Goal: Task Accomplishment & Management: Use online tool/utility

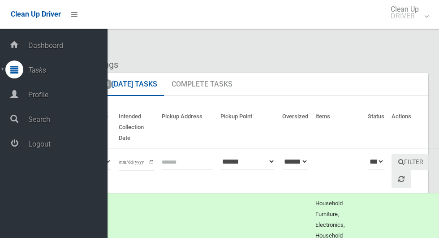
click at [29, 145] on span "Logout" at bounding box center [67, 144] width 82 height 9
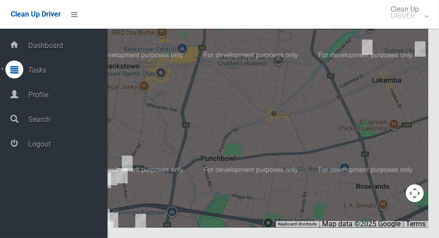
scroll to position [4933, 0]
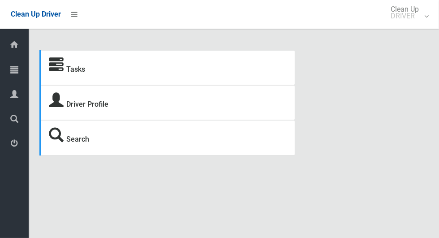
click at [14, 73] on icon at bounding box center [14, 69] width 8 height 18
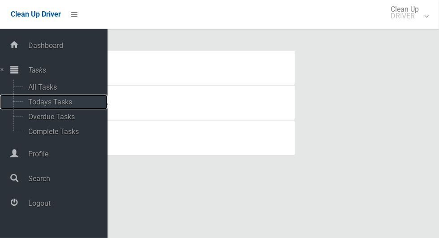
click at [34, 105] on span "Todays Tasks" at bounding box center [63, 102] width 74 height 9
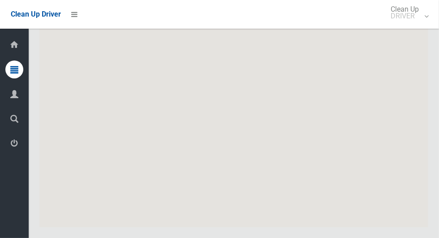
scroll to position [4956, 0]
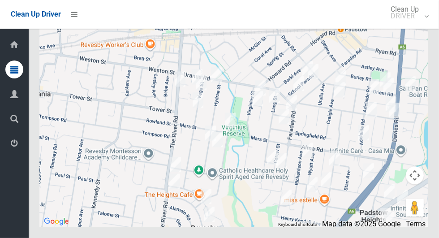
click at [15, 143] on icon at bounding box center [14, 143] width 8 height 18
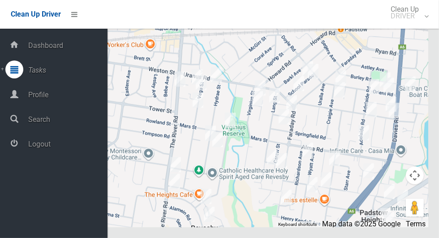
click at [62, 147] on span "Logout" at bounding box center [67, 144] width 82 height 9
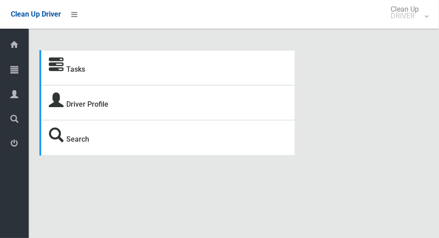
click at [17, 66] on icon at bounding box center [14, 69] width 8 height 18
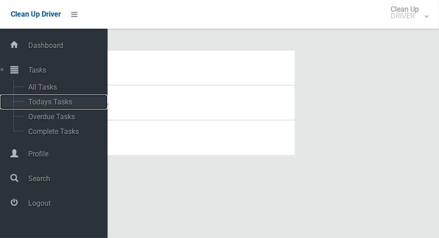
click at [72, 102] on span "Todays Tasks" at bounding box center [63, 102] width 74 height 9
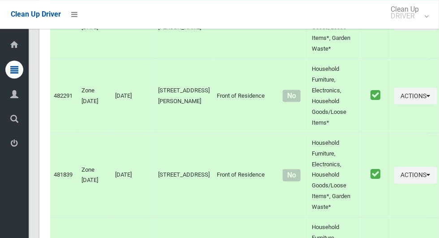
scroll to position [4441, 0]
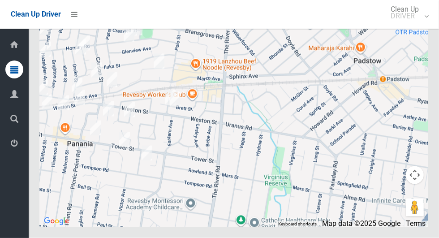
click at [11, 148] on icon at bounding box center [14, 143] width 8 height 18
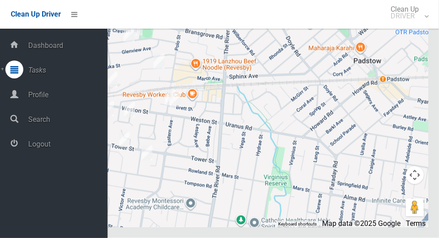
click at [63, 148] on span "Logout" at bounding box center [67, 144] width 82 height 9
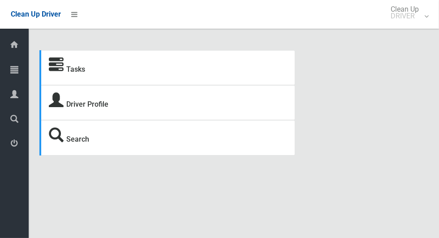
click at [14, 71] on icon at bounding box center [14, 69] width 8 height 18
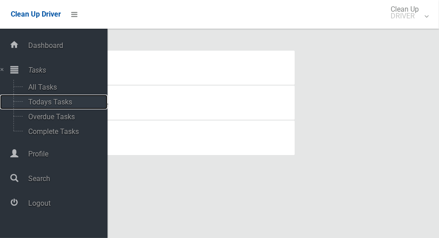
click at [72, 103] on span "Todays Tasks" at bounding box center [63, 102] width 74 height 9
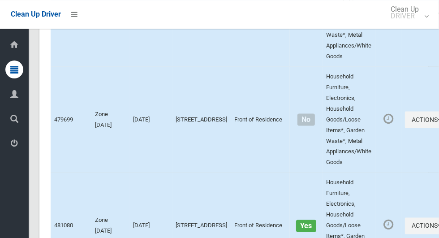
scroll to position [4930, 0]
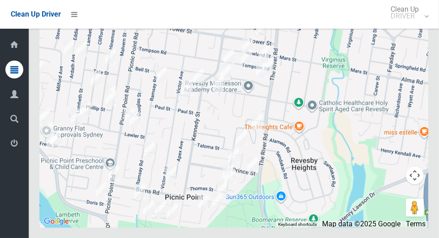
click at [24, 148] on span "Logout" at bounding box center [22, 144] width 3 height 9
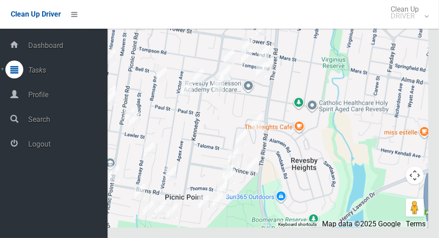
click at [80, 148] on span "Logout" at bounding box center [67, 144] width 82 height 9
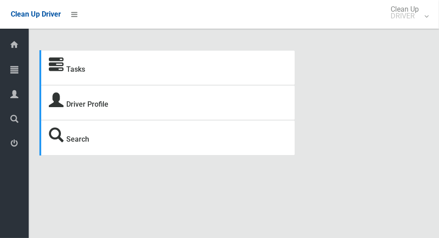
click at [17, 70] on icon at bounding box center [14, 69] width 8 height 18
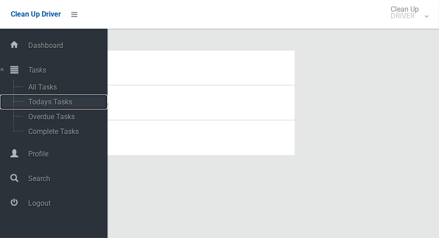
click at [64, 106] on span "Todays Tasks" at bounding box center [63, 102] width 74 height 9
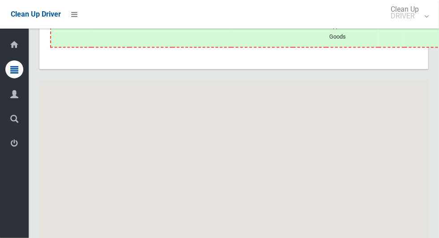
scroll to position [4957, 0]
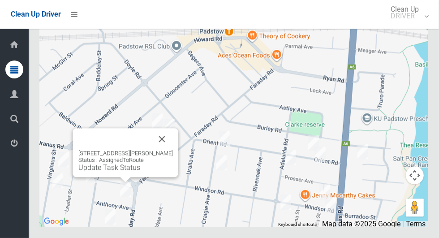
click at [160, 171] on div "2A Anthony Avenue, PADSTOW NSW 2211 Status : AssignedToRoute Update Task Status" at bounding box center [125, 161] width 94 height 22
click at [172, 150] on button "Close" at bounding box center [161, 138] width 21 height 21
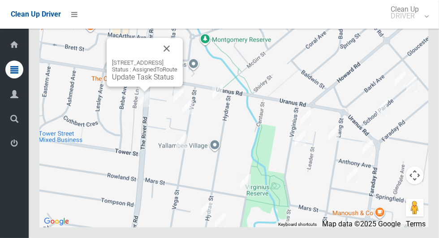
click at [177, 59] on button "Close" at bounding box center [166, 48] width 21 height 21
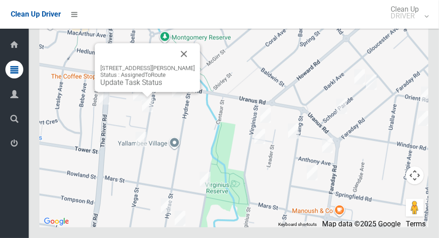
click at [176, 64] on button "Close" at bounding box center [183, 53] width 21 height 21
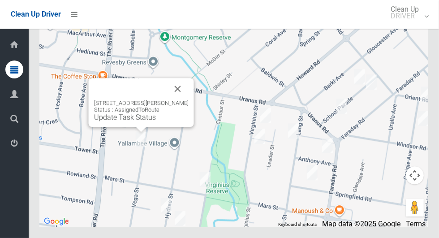
click at [173, 99] on button "Close" at bounding box center [177, 88] width 21 height 21
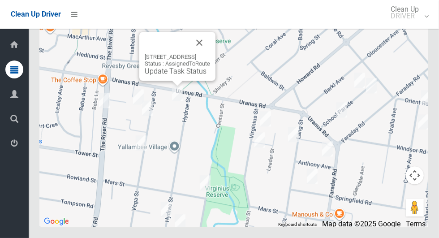
click at [209, 53] on button "Close" at bounding box center [198, 42] width 21 height 21
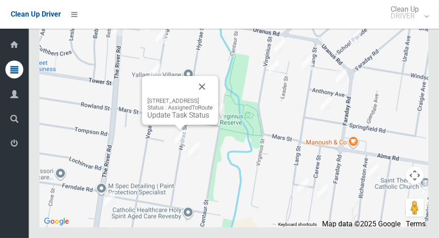
click at [213, 97] on button "Close" at bounding box center [201, 86] width 21 height 21
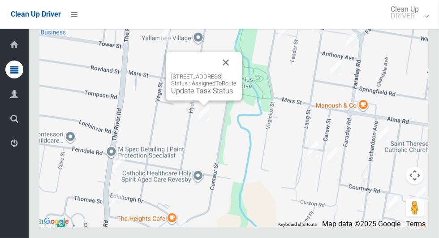
click at [236, 73] on button "Close" at bounding box center [225, 61] width 21 height 21
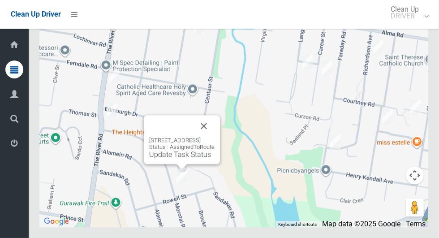
click at [214, 137] on button "Close" at bounding box center [203, 125] width 21 height 21
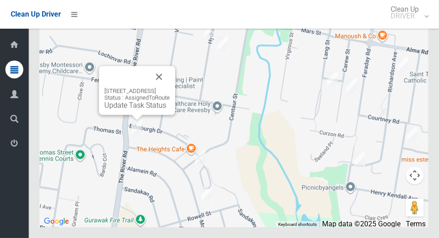
click at [170, 87] on button "Close" at bounding box center [158, 76] width 21 height 21
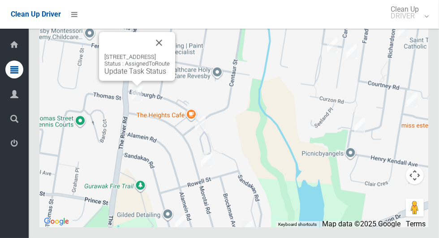
click at [170, 53] on button "Close" at bounding box center [158, 42] width 21 height 21
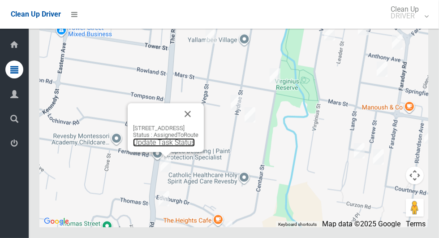
click at [154, 146] on link "Update Task Status" at bounding box center [164, 142] width 62 height 9
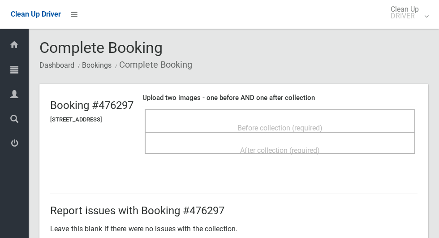
click at [281, 111] on div "Before collection (required)" at bounding box center [280, 120] width 270 height 22
click at [283, 124] on span "Before collection (required)" at bounding box center [279, 128] width 85 height 9
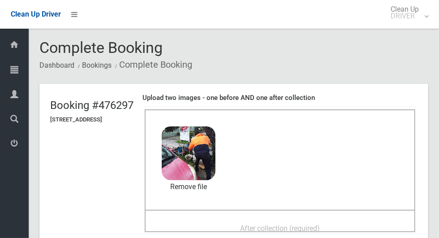
click at [276, 219] on div "After collection (required)" at bounding box center [279, 227] width 251 height 17
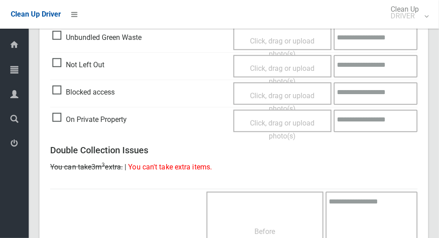
scroll to position [732, 0]
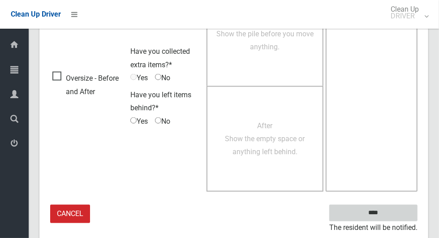
click at [389, 212] on input "****" at bounding box center [373, 213] width 88 height 17
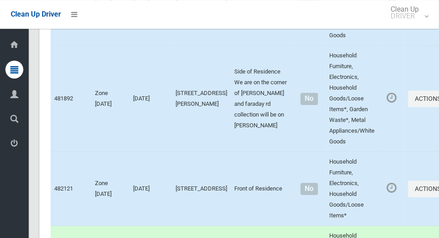
scroll to position [4956, 0]
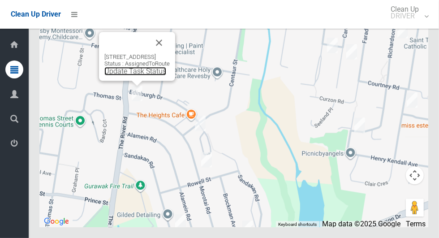
click at [117, 75] on link "Update Task Status" at bounding box center [135, 71] width 62 height 9
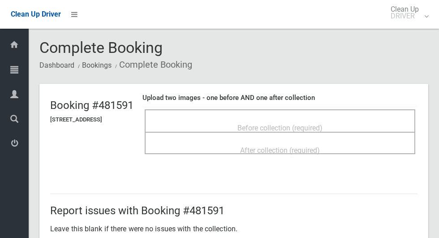
click at [280, 124] on span "Before collection (required)" at bounding box center [279, 128] width 85 height 9
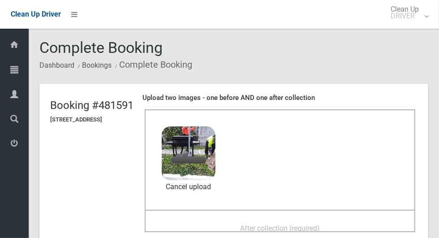
click at [351, 219] on div "After collection (required)" at bounding box center [279, 227] width 251 height 17
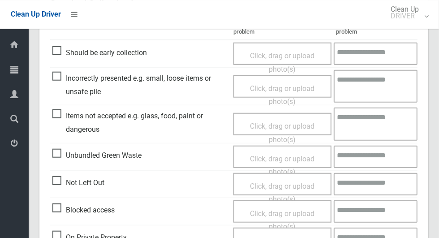
scroll to position [732, 0]
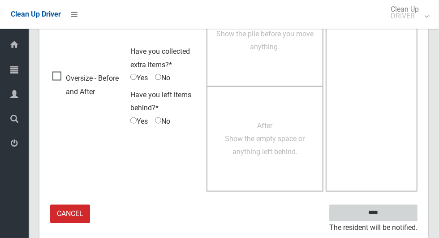
click at [389, 210] on input "****" at bounding box center [373, 213] width 88 height 17
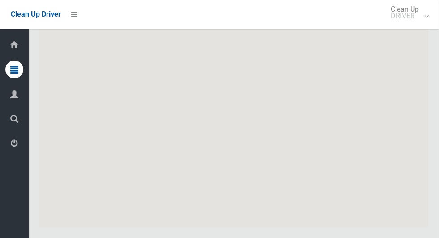
scroll to position [4957, 0]
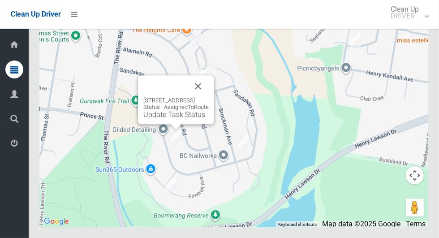
click at [209, 97] on button "Close" at bounding box center [197, 85] width 21 height 21
click at [155, 119] on link "Update Task Status" at bounding box center [174, 114] width 62 height 9
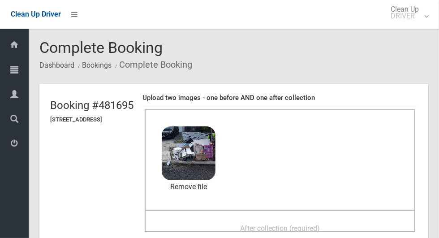
click at [301, 224] on span "After collection (required)" at bounding box center [280, 228] width 80 height 9
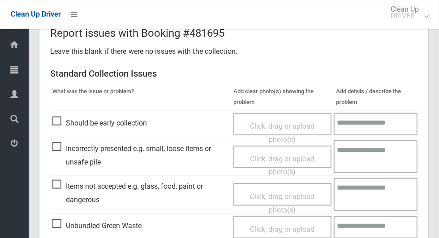
scroll to position [732, 0]
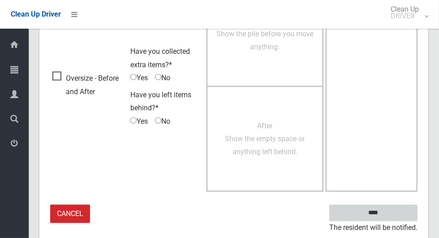
click at [400, 211] on input "****" at bounding box center [373, 213] width 88 height 17
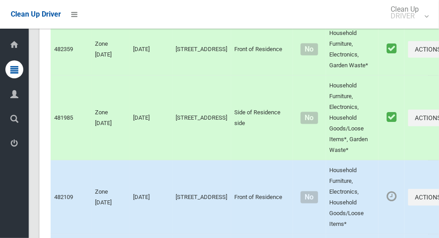
scroll to position [4957, 0]
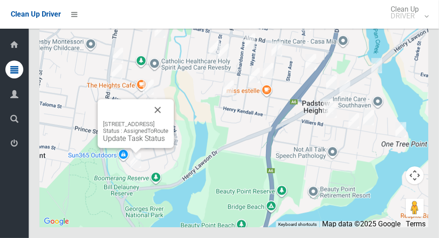
click at [168, 120] on button "Close" at bounding box center [157, 109] width 21 height 21
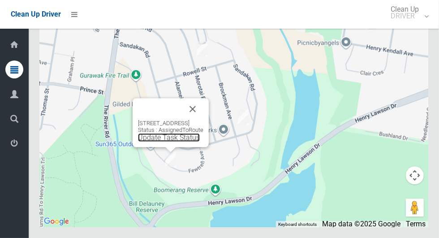
click at [157, 141] on link "Update Task Status" at bounding box center [169, 137] width 62 height 9
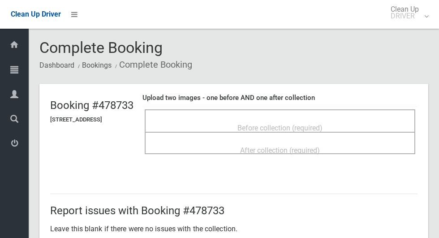
click at [371, 120] on div "Before collection (required)" at bounding box center [279, 127] width 251 height 17
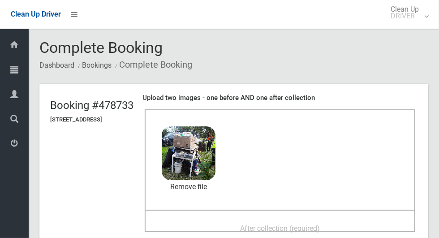
click at [308, 212] on div "After collection (required)" at bounding box center [280, 220] width 270 height 22
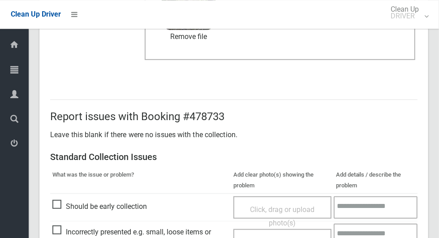
scroll to position [732, 0]
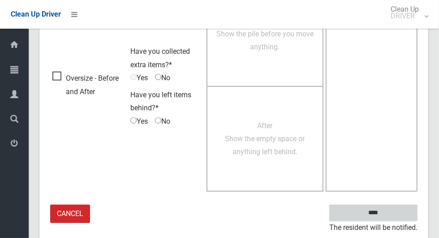
click at [391, 210] on input "****" at bounding box center [373, 213] width 88 height 17
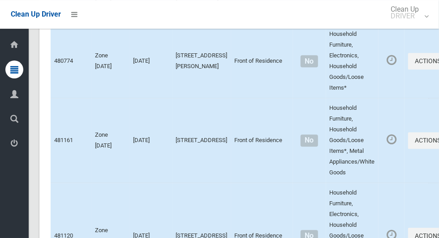
scroll to position [4956, 0]
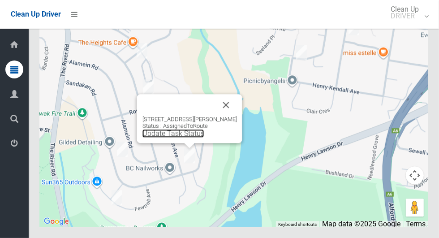
click at [169, 137] on link "Update Task Status" at bounding box center [173, 133] width 62 height 9
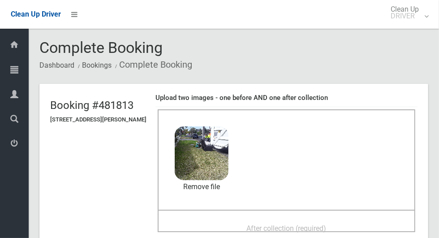
click at [331, 219] on div "After collection (required)" at bounding box center [286, 227] width 238 height 17
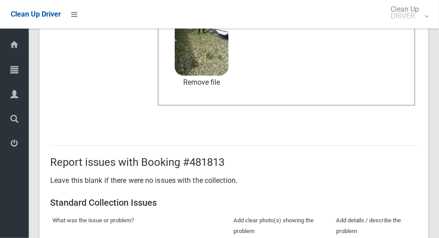
scroll to position [732, 0]
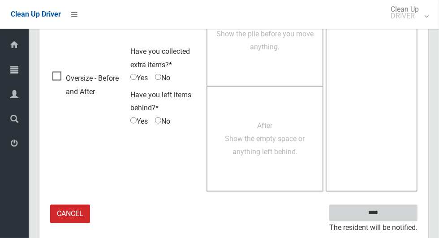
click at [396, 205] on input "****" at bounding box center [373, 213] width 88 height 17
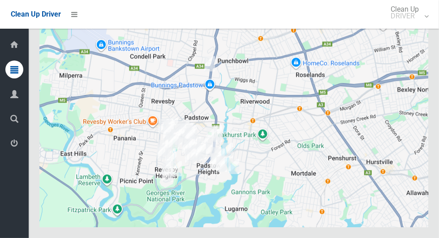
scroll to position [4957, 0]
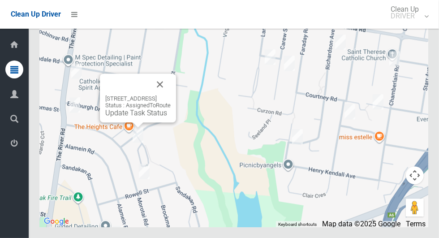
click at [171, 95] on button "Close" at bounding box center [159, 83] width 21 height 21
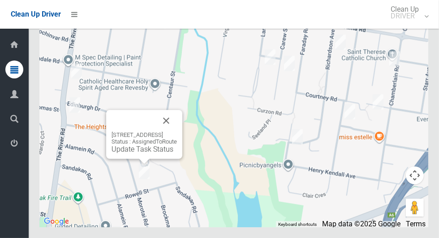
click at [177, 131] on button "Close" at bounding box center [165, 120] width 21 height 21
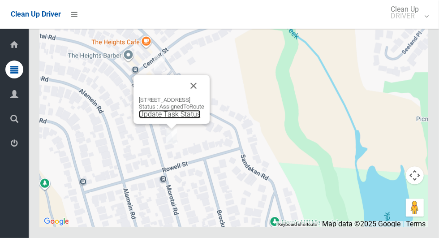
click at [159, 118] on link "Update Task Status" at bounding box center [170, 114] width 62 height 9
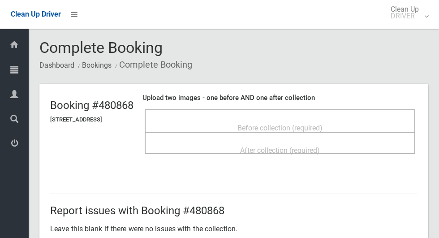
click at [376, 121] on div "Before collection (required)" at bounding box center [279, 127] width 251 height 17
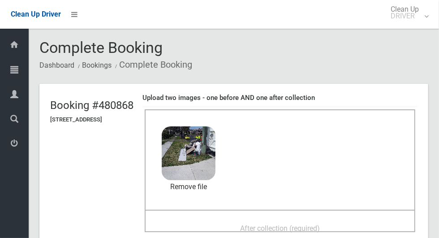
click at [312, 224] on span "After collection (required)" at bounding box center [280, 228] width 80 height 9
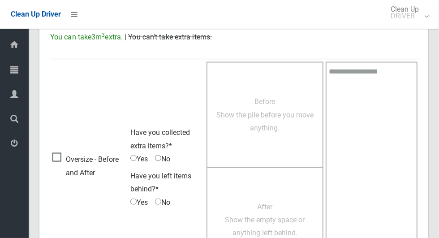
scroll to position [732, 0]
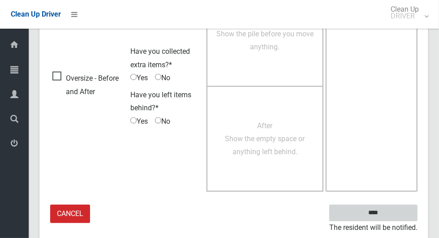
click at [390, 206] on input "****" at bounding box center [373, 213] width 88 height 17
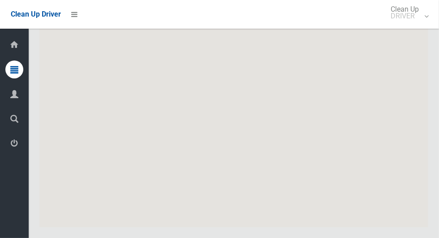
scroll to position [4956, 0]
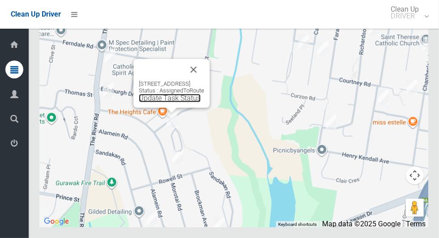
click at [154, 102] on link "Update Task Status" at bounding box center [170, 98] width 62 height 9
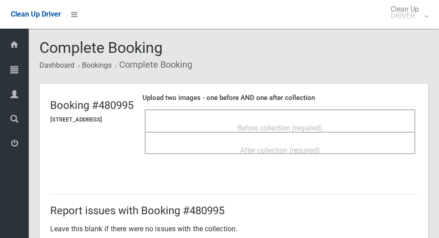
click at [322, 127] on span "Before collection (required)" at bounding box center [279, 128] width 85 height 9
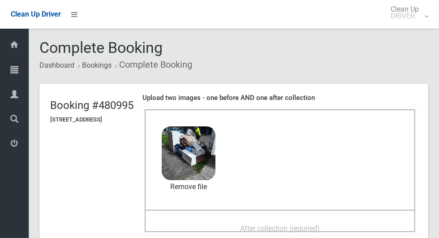
click at [284, 212] on div "After collection (required)" at bounding box center [280, 220] width 270 height 22
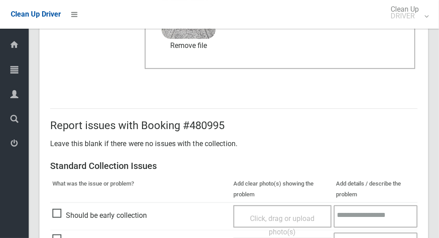
scroll to position [732, 0]
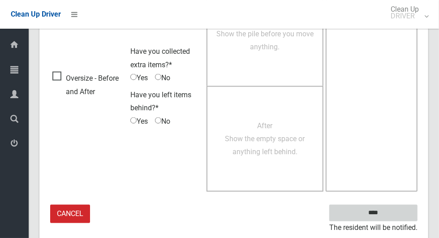
click at [389, 211] on input "****" at bounding box center [373, 213] width 88 height 17
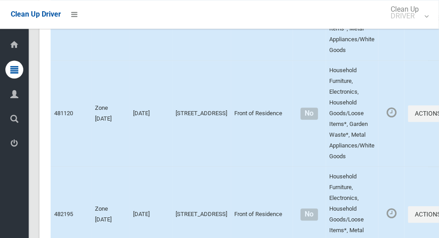
scroll to position [4957, 0]
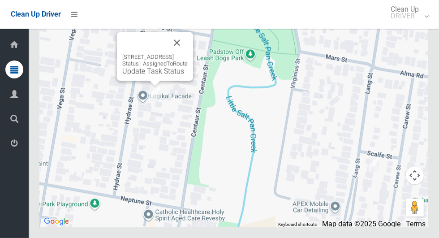
click at [188, 53] on button "Close" at bounding box center [176, 42] width 21 height 21
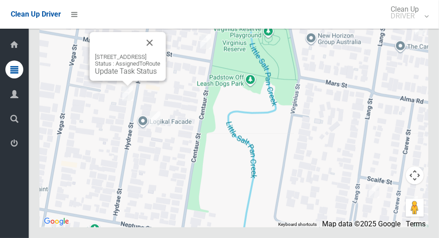
click at [160, 53] on button "Close" at bounding box center [149, 42] width 21 height 21
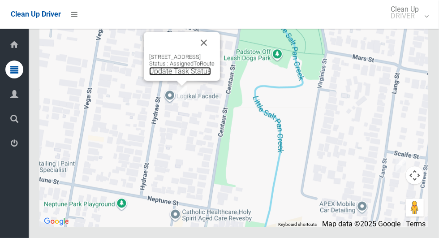
click at [180, 75] on link "Update Task Status" at bounding box center [180, 71] width 62 height 9
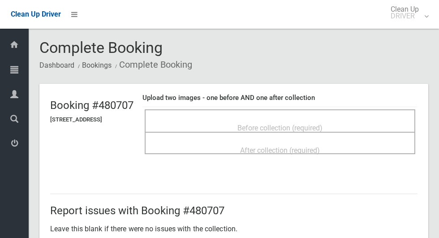
click at [309, 124] on span "Before collection (required)" at bounding box center [279, 128] width 85 height 9
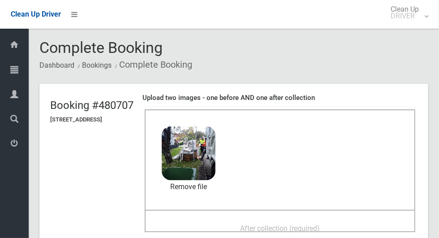
click at [320, 228] on span "After collection (required)" at bounding box center [280, 228] width 80 height 9
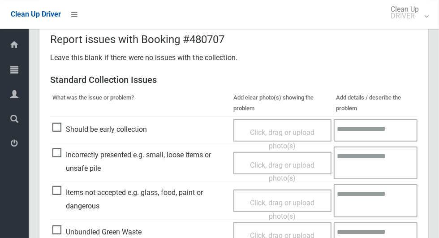
scroll to position [732, 0]
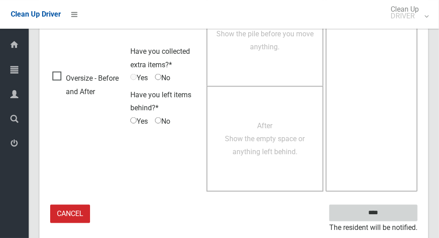
click at [389, 212] on input "****" at bounding box center [373, 213] width 88 height 17
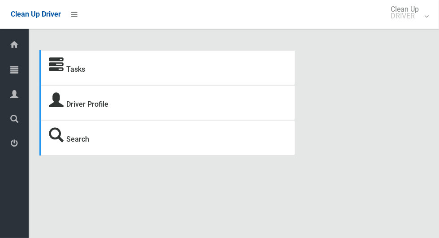
click at [14, 74] on icon at bounding box center [14, 69] width 8 height 18
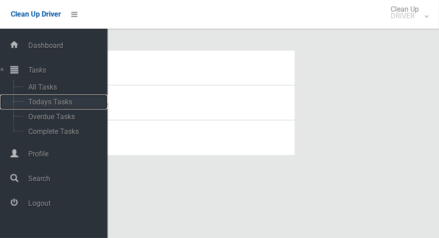
click at [62, 103] on span "Todays Tasks" at bounding box center [63, 102] width 74 height 9
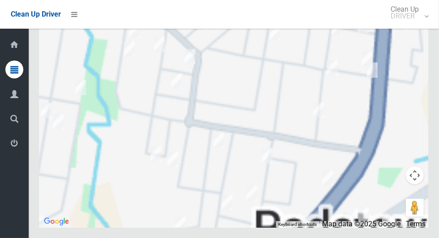
scroll to position [4953, 0]
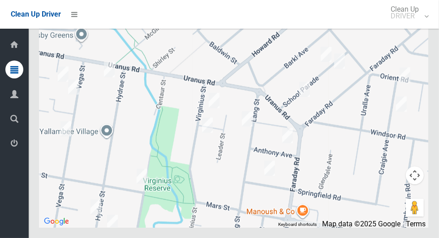
click at [185, 149] on div at bounding box center [233, 115] width 389 height 224
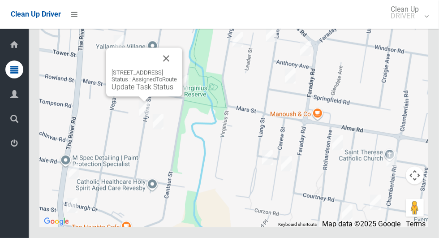
click at [145, 91] on link "Update Task Status" at bounding box center [142, 86] width 62 height 9
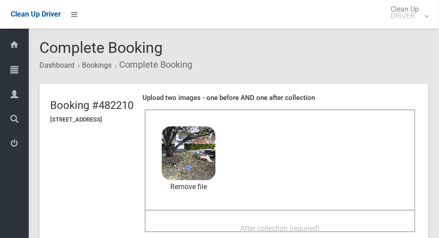
click at [293, 224] on span "After collection (required)" at bounding box center [280, 228] width 80 height 9
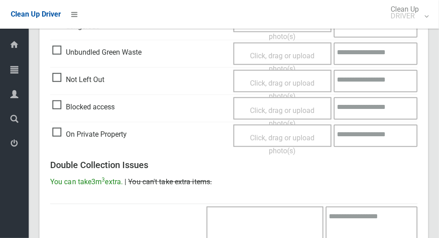
scroll to position [732, 0]
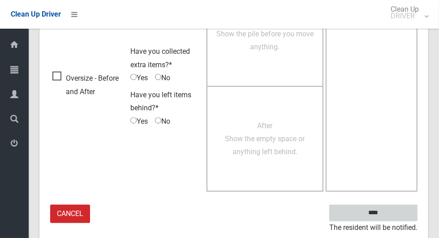
click at [394, 205] on input "****" at bounding box center [373, 213] width 88 height 17
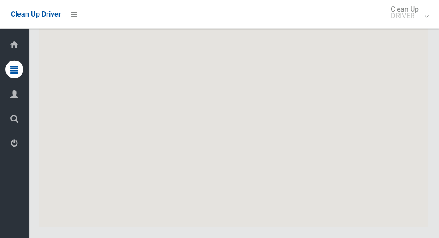
scroll to position [4956, 0]
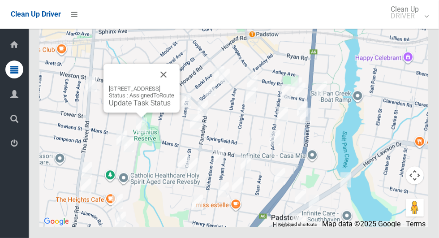
click at [174, 85] on button "Close" at bounding box center [163, 74] width 21 height 21
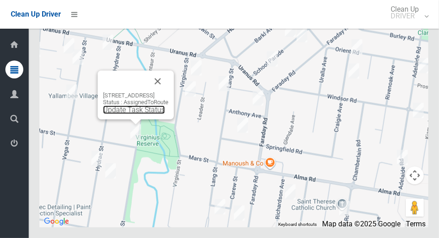
click at [133, 114] on link "Update Task Status" at bounding box center [134, 109] width 62 height 9
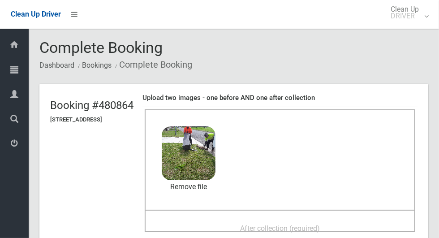
click at [339, 219] on div "After collection (required)" at bounding box center [279, 227] width 251 height 17
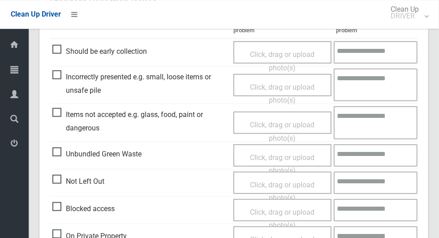
scroll to position [732, 0]
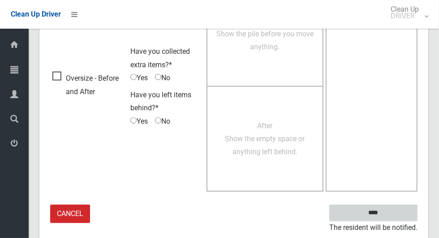
click at [389, 217] on input "****" at bounding box center [373, 213] width 88 height 17
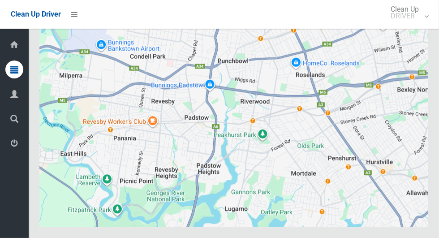
scroll to position [4957, 0]
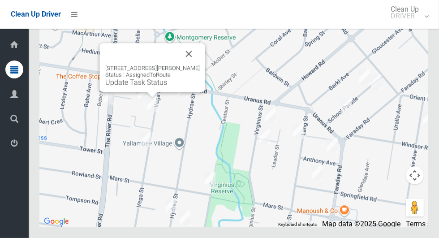
click at [191, 64] on button "Close" at bounding box center [188, 53] width 21 height 21
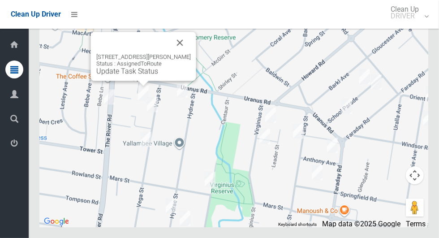
click at [176, 53] on button "Close" at bounding box center [179, 42] width 21 height 21
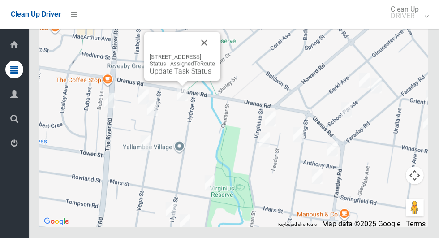
click at [182, 75] on div "[STREET_ADDRESS] Status : AssignedToRoute Update Task Status" at bounding box center [182, 64] width 65 height 22
click at [184, 75] on link "Update Task Status" at bounding box center [181, 71] width 62 height 9
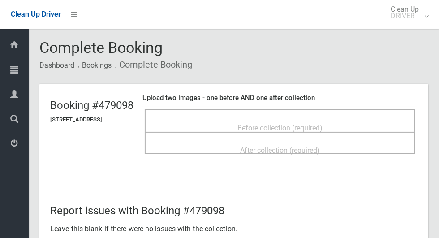
click at [282, 124] on span "Before collection (required)" at bounding box center [279, 128] width 85 height 9
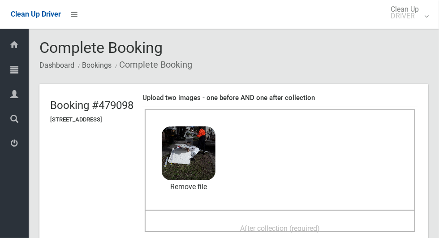
click at [295, 224] on span "After collection (required)" at bounding box center [280, 228] width 80 height 9
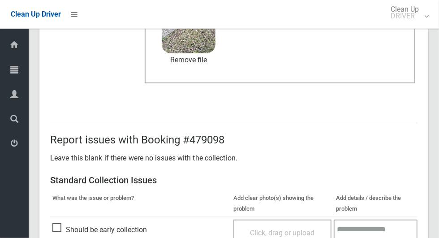
scroll to position [462, 0]
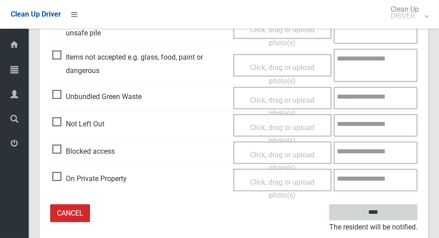
click at [395, 209] on input "****" at bounding box center [373, 212] width 88 height 17
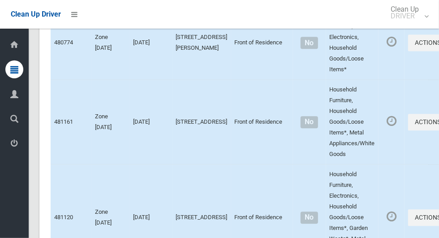
scroll to position [4956, 0]
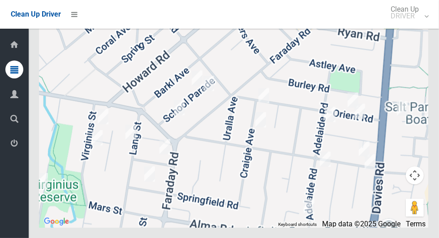
click at [73, 128] on div at bounding box center [233, 115] width 389 height 224
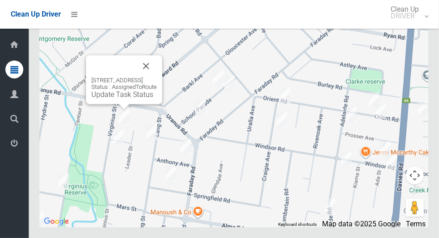
click at [157, 77] on button "Close" at bounding box center [145, 65] width 21 height 21
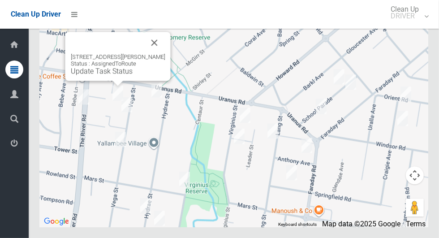
click at [121, 75] on link "Update Task Status" at bounding box center [102, 71] width 62 height 9
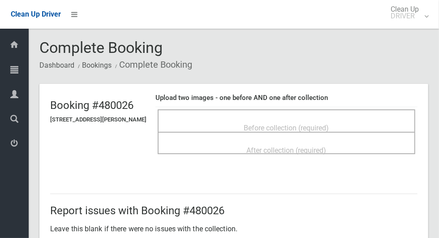
click at [378, 119] on div "Before collection (required)" at bounding box center [286, 127] width 238 height 17
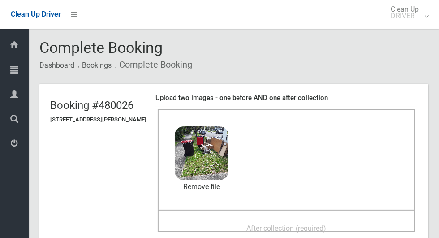
click at [316, 224] on span "After collection (required)" at bounding box center [287, 228] width 80 height 9
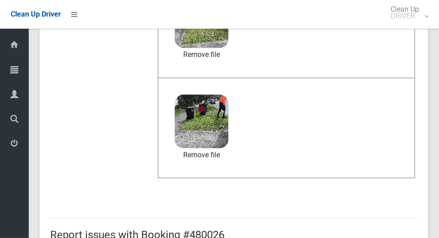
scroll to position [462, 0]
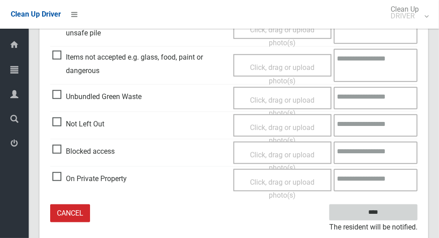
click at [395, 205] on input "****" at bounding box center [373, 212] width 88 height 17
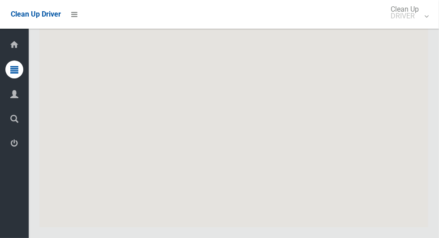
scroll to position [4957, 0]
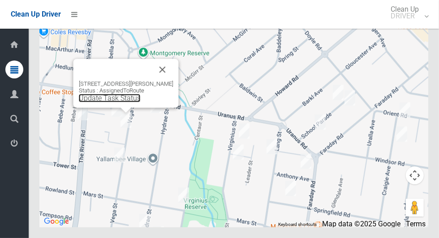
click at [134, 102] on link "Update Task Status" at bounding box center [110, 98] width 62 height 9
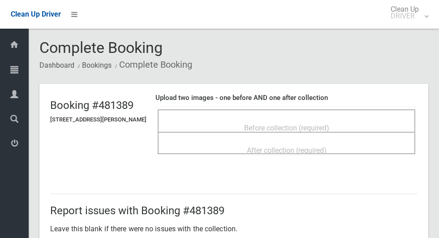
click at [231, 125] on div "Before collection (required)" at bounding box center [286, 127] width 238 height 17
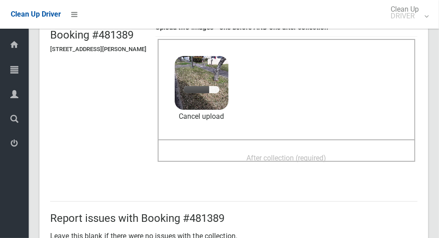
scroll to position [72, 0]
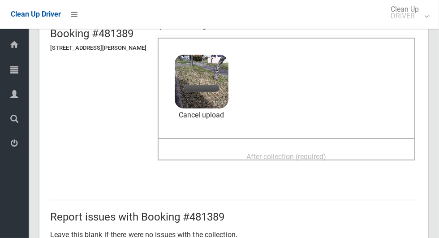
click at [345, 148] on div "After collection (required)" at bounding box center [286, 156] width 238 height 17
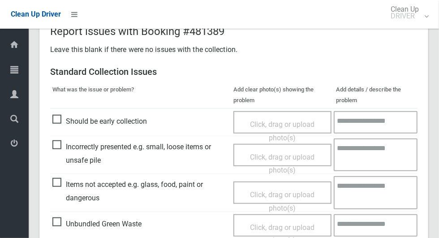
scroll to position [732, 0]
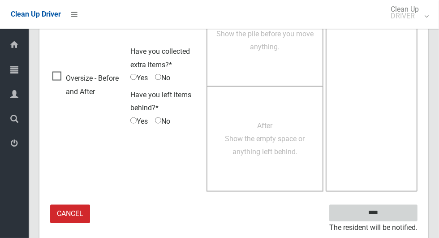
click at [398, 208] on input "****" at bounding box center [373, 213] width 88 height 17
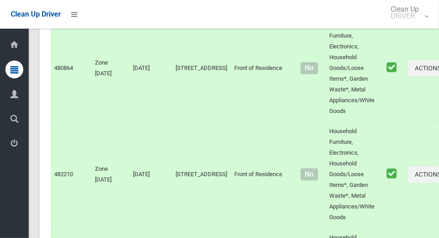
scroll to position [4957, 0]
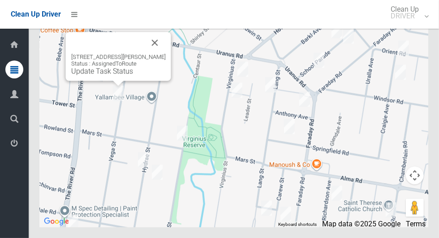
click at [121, 75] on link "Update Task Status" at bounding box center [102, 71] width 62 height 9
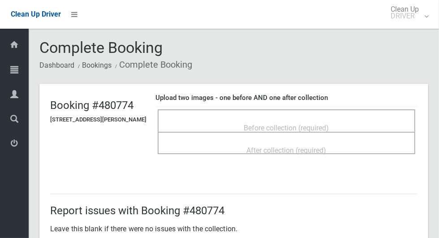
click at [329, 124] on span "Before collection (required)" at bounding box center [286, 128] width 85 height 9
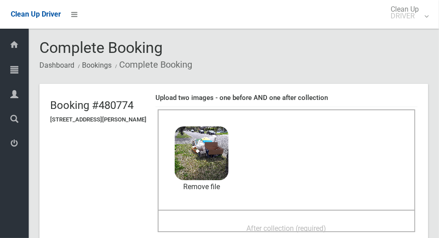
click at [294, 211] on div "After collection (required)" at bounding box center [286, 220] width 257 height 22
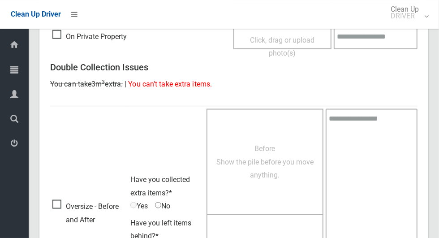
scroll to position [732, 0]
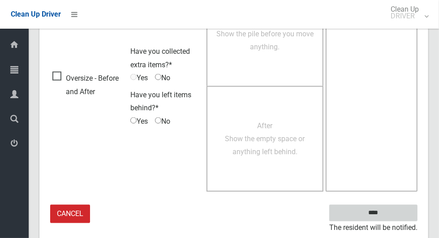
click at [391, 205] on input "****" at bounding box center [373, 213] width 88 height 17
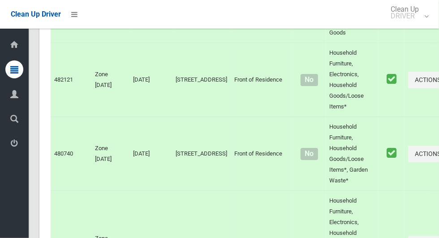
scroll to position [4956, 0]
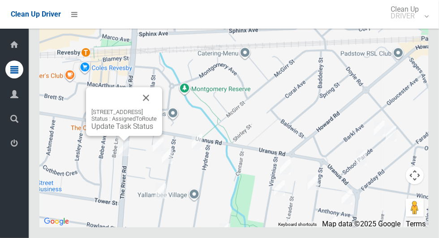
click at [157, 108] on button "Close" at bounding box center [145, 97] width 21 height 21
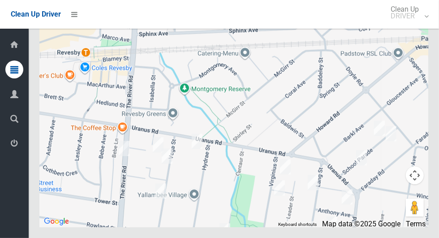
click at [14, 146] on icon at bounding box center [14, 143] width 8 height 18
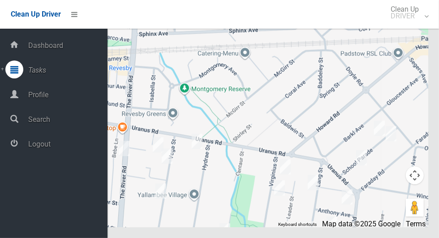
click at [49, 145] on span "Logout" at bounding box center [67, 144] width 82 height 9
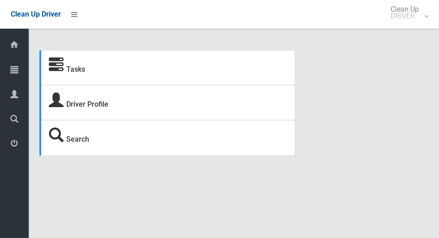
click at [17, 67] on icon at bounding box center [14, 69] width 8 height 18
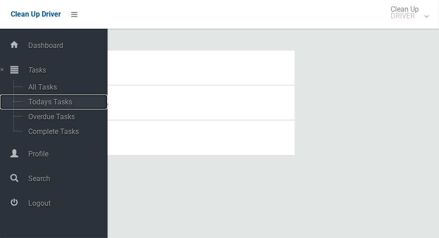
click at [72, 106] on span "Todays Tasks" at bounding box center [63, 102] width 74 height 9
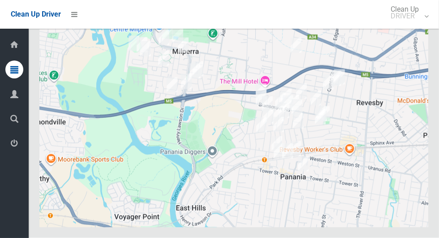
scroll to position [4441, 0]
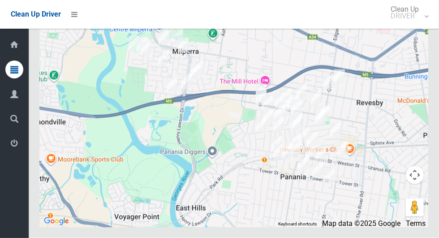
click at [18, 144] on icon at bounding box center [14, 143] width 8 height 18
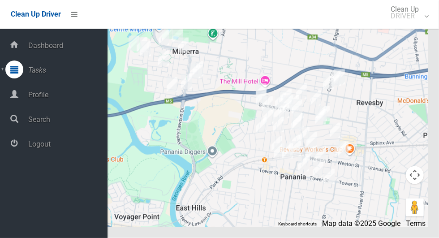
click at [81, 147] on span "Logout" at bounding box center [67, 144] width 82 height 9
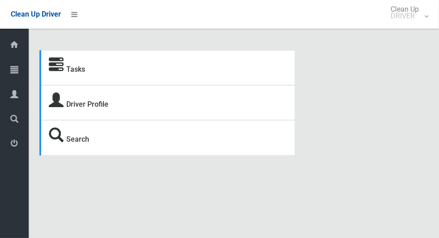
click at [24, 68] on span "Tasks" at bounding box center [22, 70] width 3 height 9
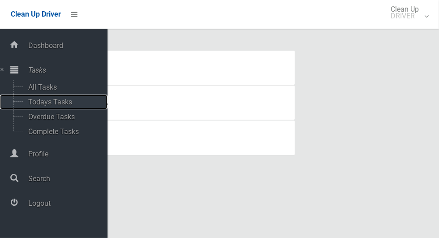
click at [72, 100] on span "Todays Tasks" at bounding box center [63, 102] width 74 height 9
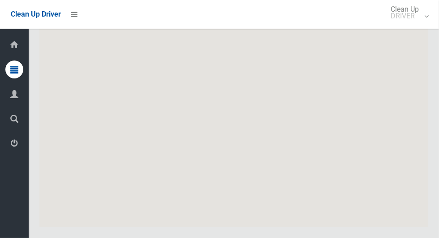
scroll to position [4848, 0]
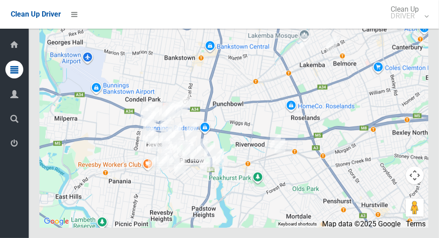
click at [18, 98] on icon at bounding box center [14, 94] width 8 height 18
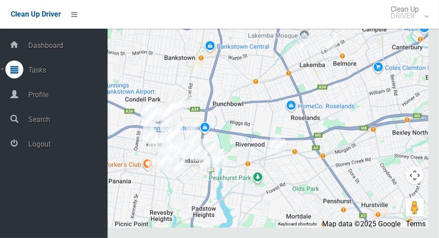
click at [69, 91] on span "Profile" at bounding box center [67, 94] width 82 height 9
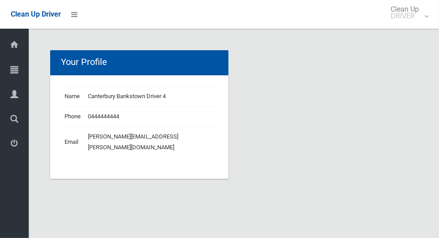
click at [18, 69] on icon at bounding box center [14, 69] width 8 height 18
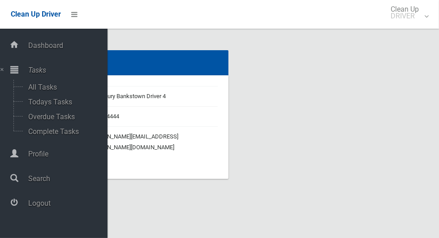
click at [268, 120] on div "Your Profile Name Canterbury Bankstown Driver 4 Phone 0444444444 Email [PERSON_…" at bounding box center [234, 119] width 378 height 139
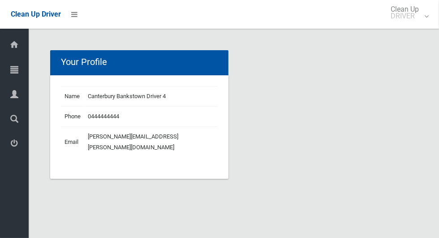
click at [17, 147] on icon at bounding box center [14, 143] width 8 height 18
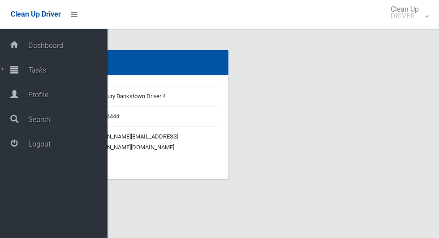
click at [88, 143] on span "Logout" at bounding box center [67, 144] width 82 height 9
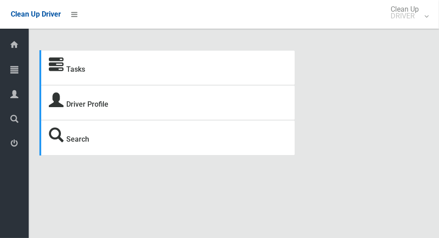
click at [14, 67] on icon at bounding box center [14, 69] width 8 height 18
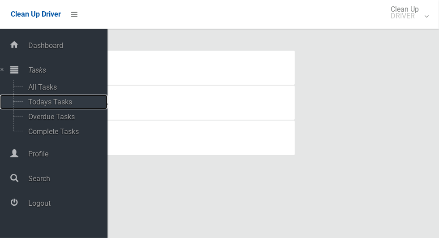
click at [69, 103] on span "Todays Tasks" at bounding box center [63, 102] width 74 height 9
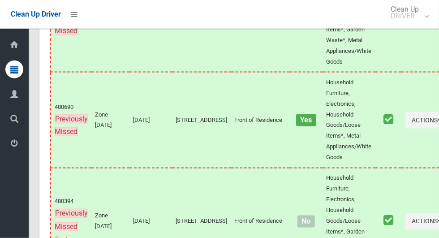
scroll to position [4930, 0]
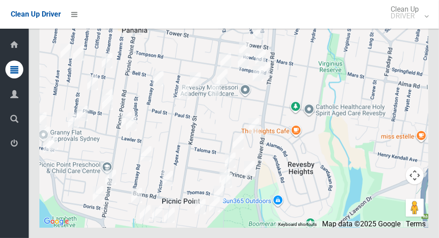
click at [11, 147] on icon at bounding box center [14, 143] width 8 height 18
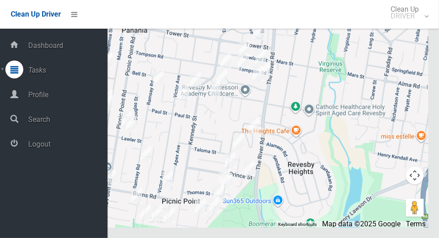
click at [18, 71] on div at bounding box center [14, 69] width 18 height 18
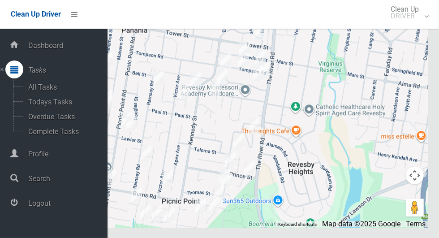
click at [29, 205] on span "Logout" at bounding box center [67, 203] width 82 height 9
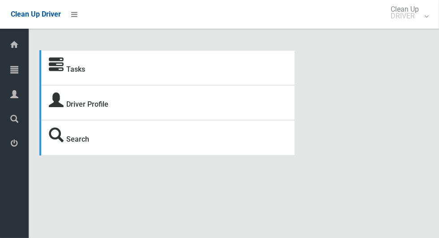
click at [13, 76] on icon at bounding box center [14, 69] width 8 height 18
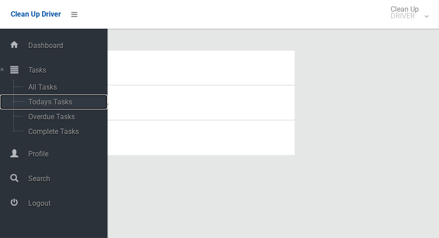
click at [39, 106] on span "Todays Tasks" at bounding box center [63, 102] width 74 height 9
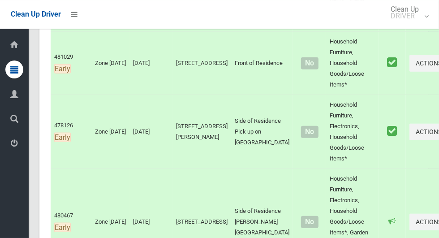
scroll to position [363, 0]
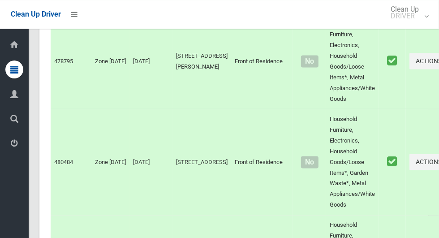
scroll to position [4848, 0]
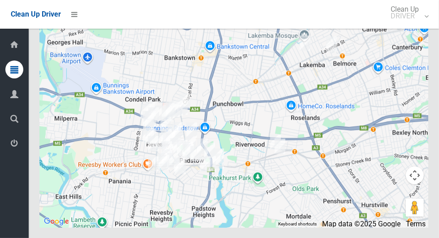
click at [11, 148] on icon at bounding box center [14, 143] width 8 height 18
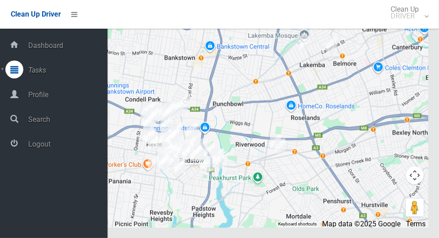
click at [35, 148] on span "Logout" at bounding box center [67, 144] width 82 height 9
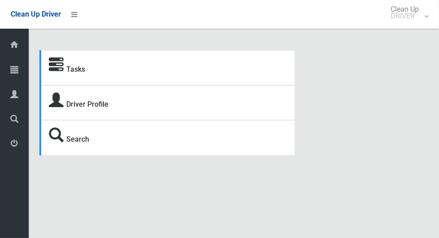
click at [13, 71] on icon at bounding box center [14, 69] width 8 height 18
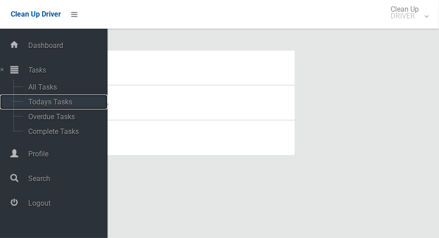
click at [72, 100] on span "Todays Tasks" at bounding box center [63, 102] width 74 height 9
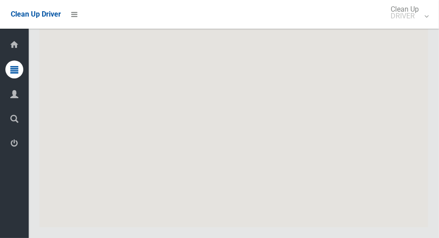
scroll to position [4957, 0]
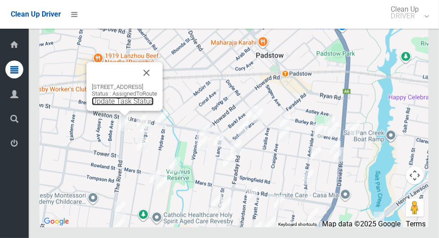
click at [123, 105] on link "Update Task Status" at bounding box center [123, 101] width 62 height 9
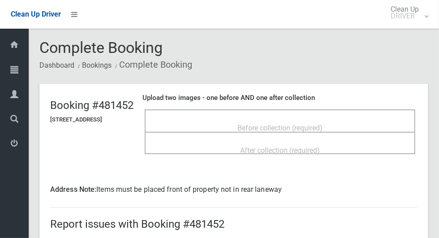
click at [349, 120] on div "Before collection (required)" at bounding box center [279, 127] width 251 height 17
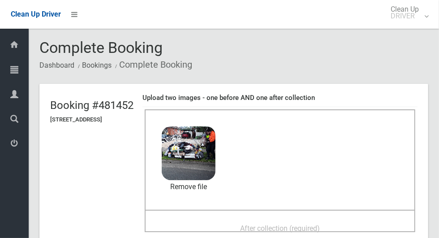
click at [344, 219] on div "After collection (required)" at bounding box center [279, 227] width 251 height 17
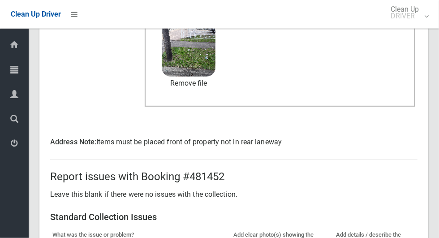
scroll to position [745, 0]
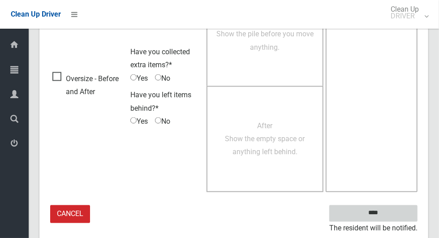
click at [392, 211] on input "****" at bounding box center [373, 213] width 88 height 17
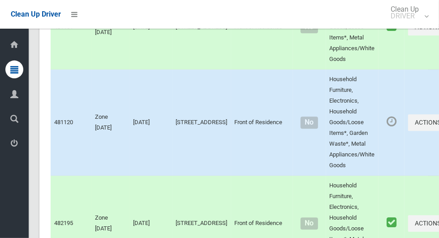
scroll to position [4957, 0]
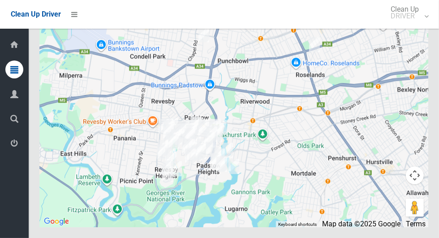
click at [18, 145] on icon at bounding box center [14, 143] width 8 height 18
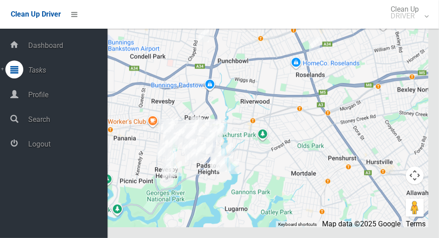
click at [63, 145] on span "Logout" at bounding box center [67, 144] width 82 height 9
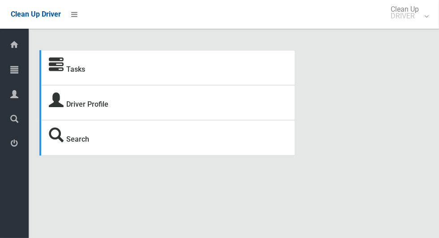
click at [18, 72] on icon at bounding box center [14, 69] width 8 height 18
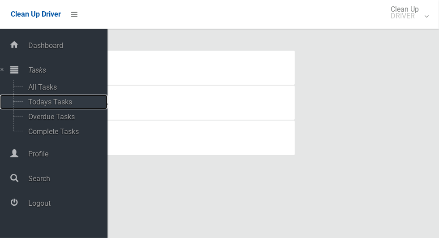
click at [81, 101] on span "Todays Tasks" at bounding box center [63, 102] width 74 height 9
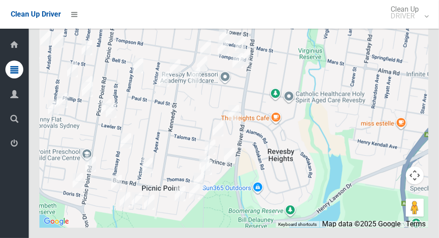
scroll to position [4930, 0]
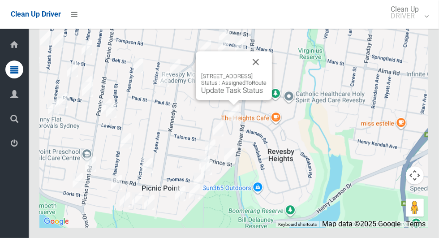
click at [266, 73] on button "Close" at bounding box center [255, 61] width 21 height 21
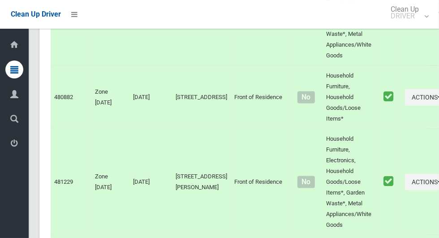
scroll to position [0, 0]
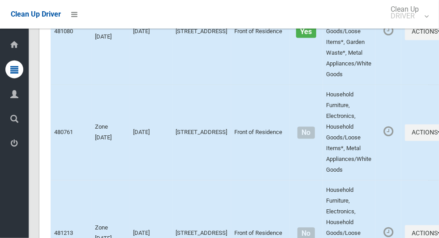
scroll to position [4930, 0]
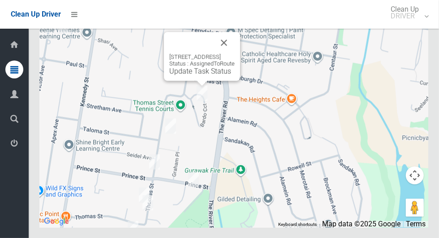
click at [183, 75] on div "21 Bardo Circuit, REVESBY HEIGHTS NSW 2212 Status : AssignedToRoute Update Task…" at bounding box center [201, 64] width 65 height 22
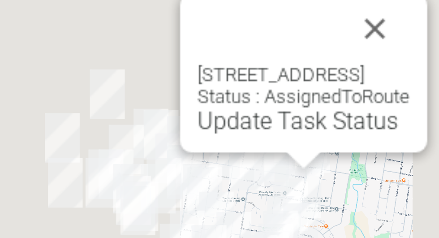
scroll to position [4917, 0]
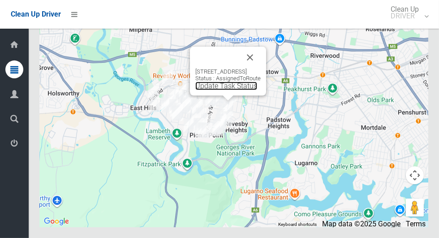
click at [213, 90] on link "Update Task Status" at bounding box center [226, 85] width 62 height 9
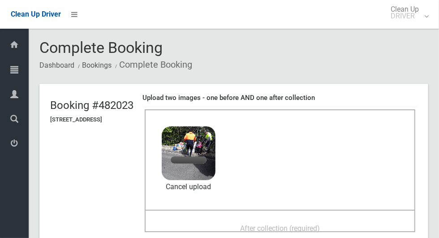
click at [311, 224] on span "After collection (required)" at bounding box center [280, 228] width 80 height 9
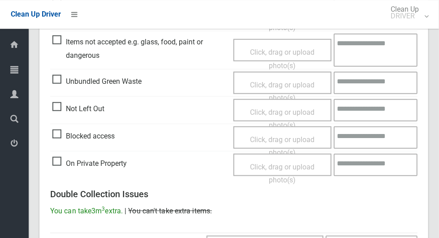
scroll to position [732, 0]
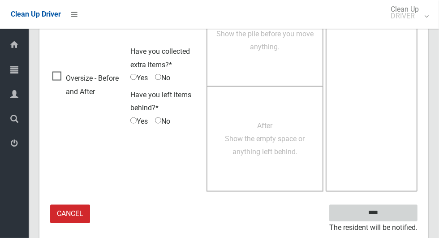
click at [392, 205] on input "****" at bounding box center [373, 213] width 88 height 17
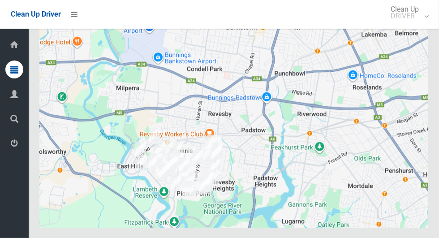
scroll to position [4930, 0]
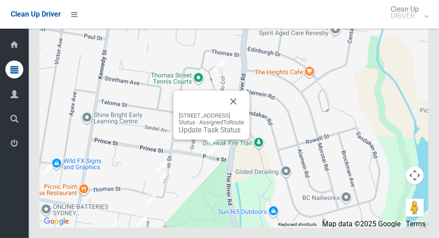
click at [244, 112] on button "Close" at bounding box center [232, 100] width 21 height 21
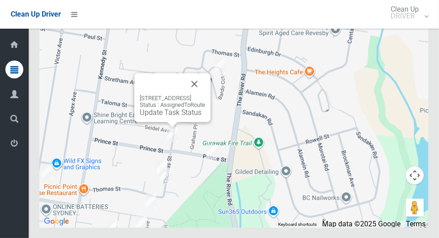
click at [205, 94] on button "Close" at bounding box center [194, 83] width 21 height 21
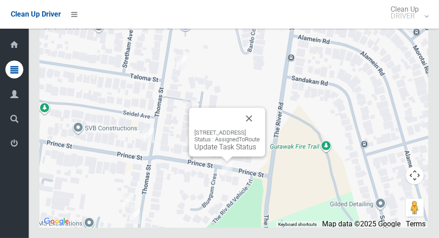
click at [260, 129] on button "Close" at bounding box center [248, 117] width 21 height 21
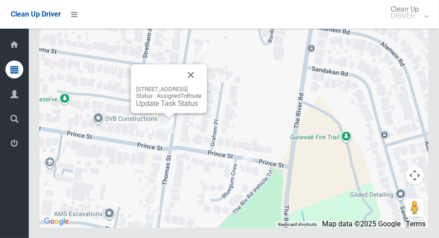
click at [201, 85] on button "Close" at bounding box center [190, 74] width 21 height 21
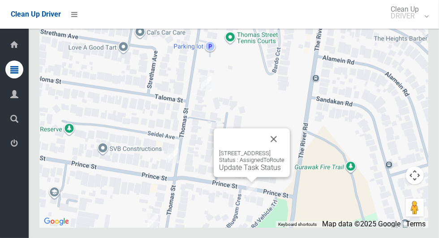
click at [284, 150] on button "Close" at bounding box center [273, 138] width 21 height 21
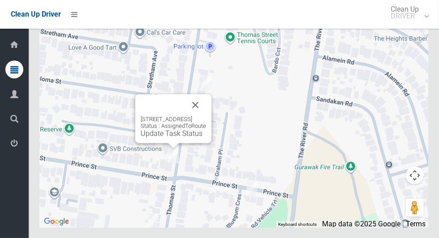
click at [206, 115] on button "Close" at bounding box center [194, 104] width 21 height 21
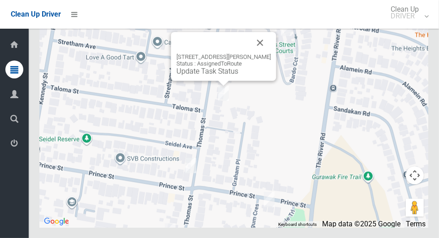
click at [270, 53] on button "Close" at bounding box center [259, 42] width 21 height 21
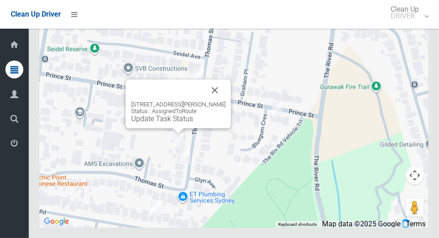
click at [226, 101] on button "Close" at bounding box center [214, 89] width 21 height 21
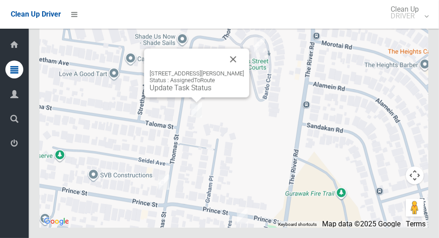
click at [181, 92] on div "86 Thomas Street, PICNIC POINT NSW 2213 Status : AssignedToRoute Update Task St…" at bounding box center [197, 81] width 94 height 22
click at [169, 92] on link "Update Task Status" at bounding box center [181, 87] width 62 height 9
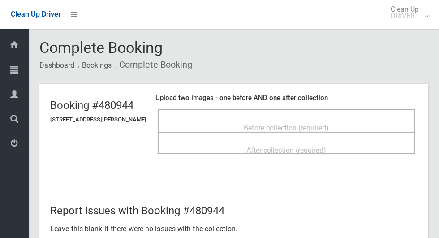
click at [360, 119] on div "Before collection (required)" at bounding box center [286, 127] width 238 height 17
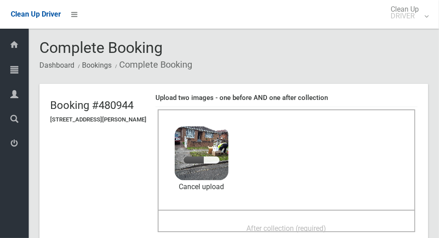
click at [355, 219] on div "After collection (required)" at bounding box center [286, 227] width 238 height 17
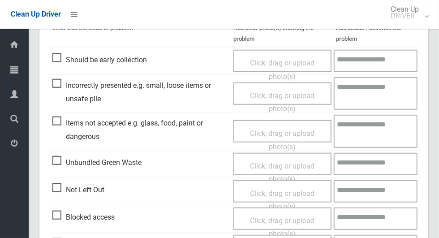
scroll to position [732, 0]
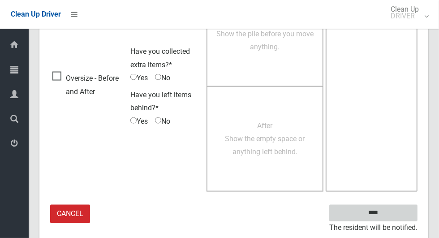
click at [398, 215] on input "****" at bounding box center [373, 213] width 88 height 17
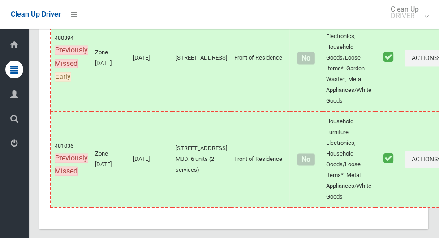
scroll to position [4930, 0]
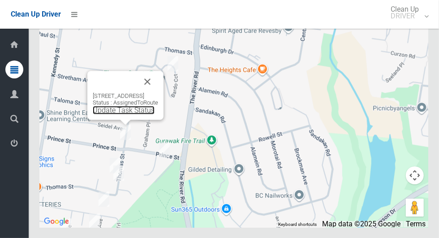
click at [122, 114] on link "Update Task Status" at bounding box center [124, 110] width 62 height 9
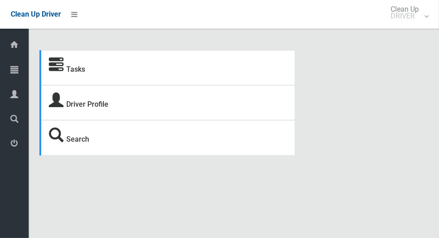
click at [11, 73] on icon at bounding box center [14, 69] width 8 height 18
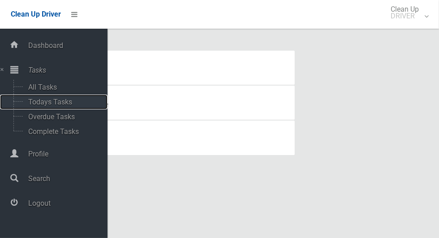
click at [70, 101] on span "Todays Tasks" at bounding box center [63, 102] width 74 height 9
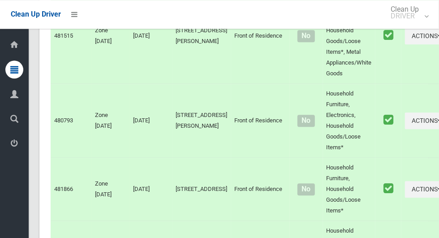
scroll to position [4930, 0]
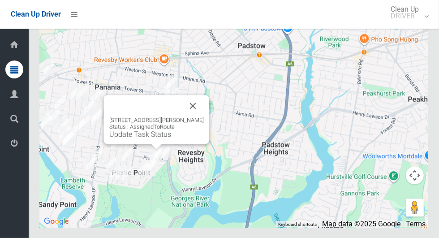
click at [192, 116] on button "Close" at bounding box center [192, 105] width 21 height 21
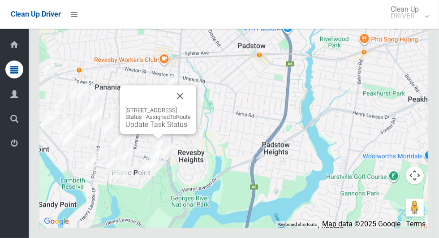
click at [155, 128] on link "Update Task Status" at bounding box center [156, 124] width 62 height 9
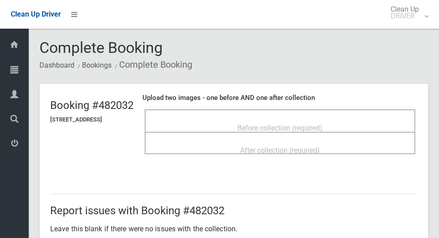
click at [322, 124] on span "Before collection (required)" at bounding box center [279, 128] width 85 height 9
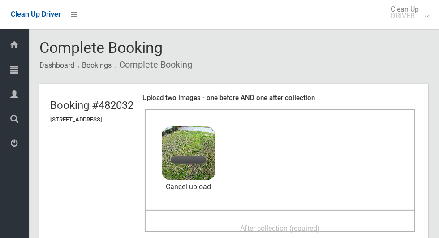
click at [354, 225] on div "After collection (required)" at bounding box center [279, 227] width 251 height 17
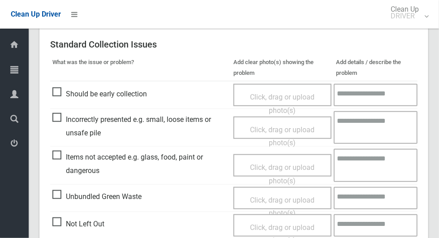
scroll to position [732, 0]
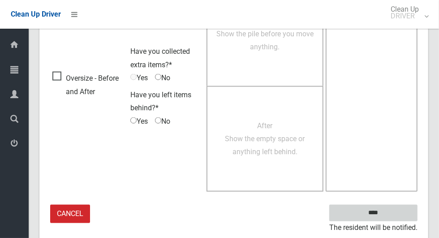
click at [388, 210] on input "****" at bounding box center [373, 213] width 88 height 17
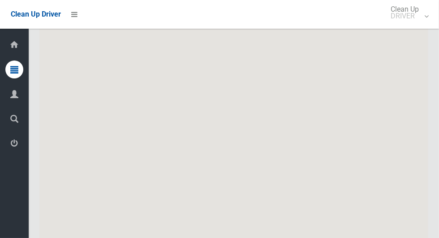
scroll to position [4930, 0]
